Goal: Register for event/course

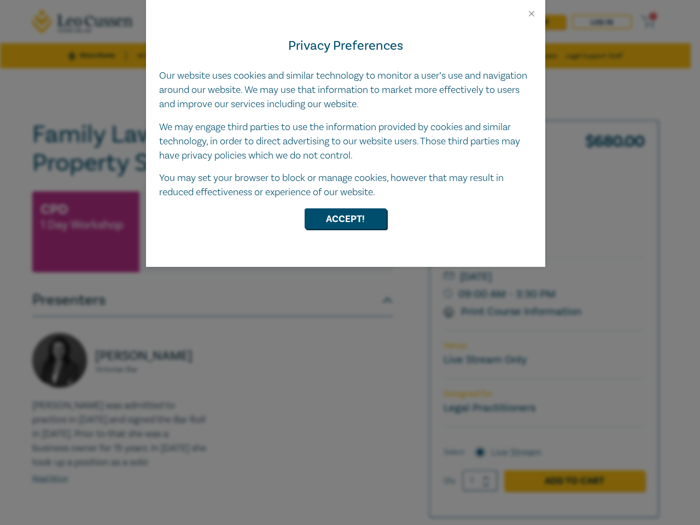
click at [350, 262] on div "Privacy Preferences Our website uses cookies and similar technology to monitor …" at bounding box center [345, 143] width 399 height 248
click at [531, 14] on button "Close" at bounding box center [531, 14] width 10 height 10
click at [345, 219] on button "Accept!" at bounding box center [345, 218] width 82 height 21
click at [350, 262] on div "Privacy Preferences Our website uses cookies and similar technology to monitor …" at bounding box center [345, 143] width 399 height 248
click at [531, 14] on button "Close" at bounding box center [531, 14] width 10 height 10
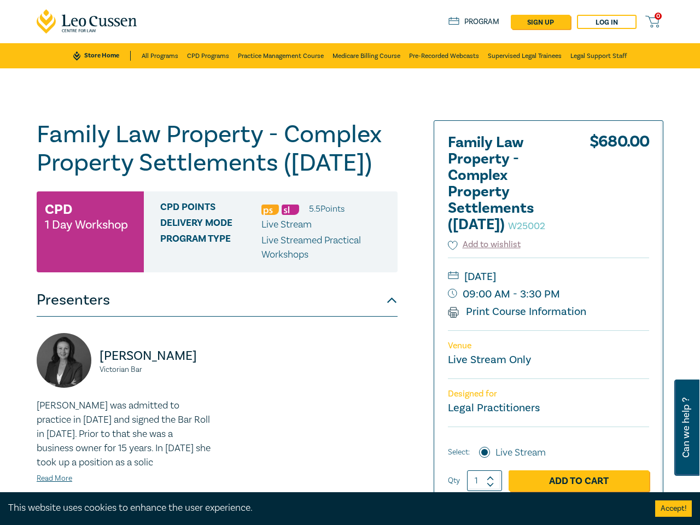
click at [345, 219] on div "Family Law Property - Complex Property Settlements (Sept 2025) W25002 CPD 1 Day…" at bounding box center [217, 393] width 361 height 546
